Goal: Use online tool/utility: Utilize a website feature to perform a specific function

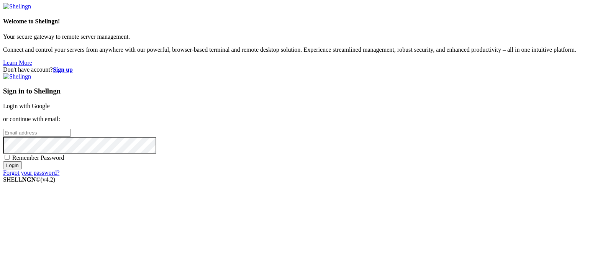
click at [50, 103] on link "Login with Google" at bounding box center [26, 106] width 47 height 7
